Goal: Information Seeking & Learning: Find specific fact

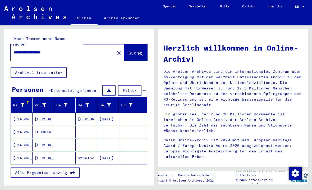
click at [21, 114] on mat-cell "[PERSON_NAME]" at bounding box center [22, 119] width 22 height 13
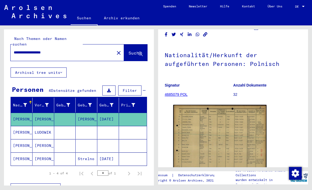
scroll to position [68, 0]
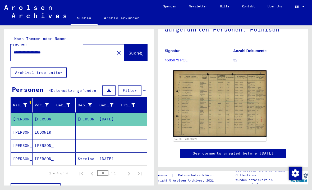
click at [20, 127] on mat-cell "[PERSON_NAME]" at bounding box center [22, 132] width 22 height 13
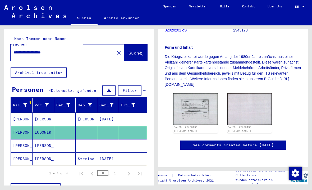
scroll to position [150, 0]
click at [195, 93] on img at bounding box center [195, 109] width 45 height 32
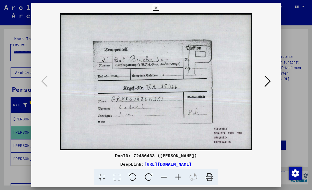
click at [268, 84] on icon at bounding box center [268, 81] width 6 height 13
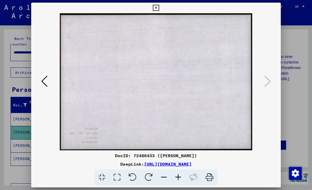
click at [159, 9] on icon at bounding box center [156, 8] width 6 height 6
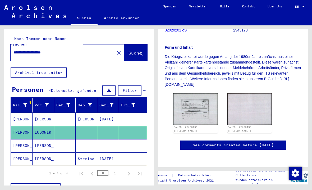
click at [29, 140] on mat-cell "[PERSON_NAME]" at bounding box center [22, 145] width 22 height 13
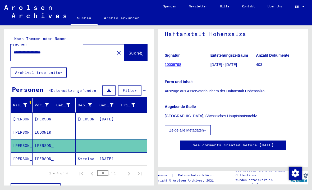
scroll to position [24, 0]
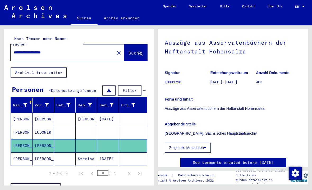
click at [24, 131] on mat-cell "[PERSON_NAME]" at bounding box center [22, 132] width 22 height 13
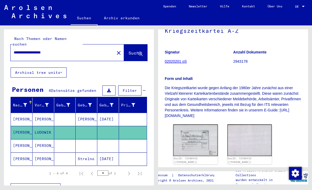
scroll to position [72, 0]
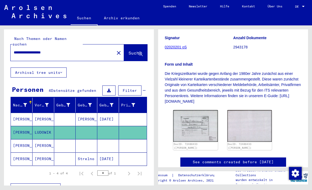
click at [207, 135] on img at bounding box center [195, 126] width 45 height 32
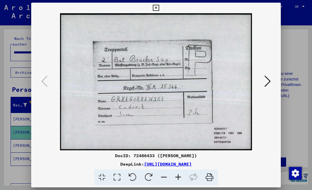
click at [159, 10] on icon at bounding box center [156, 8] width 6 height 6
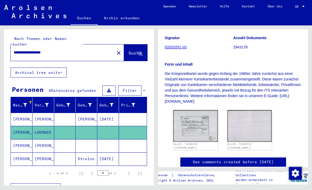
click at [132, 155] on mat-cell at bounding box center [133, 158] width 28 height 13
